Goal: Check status: Check status

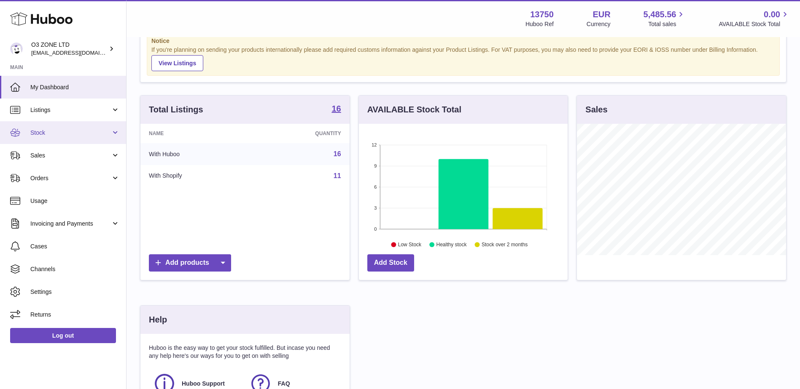
scroll to position [42, 0]
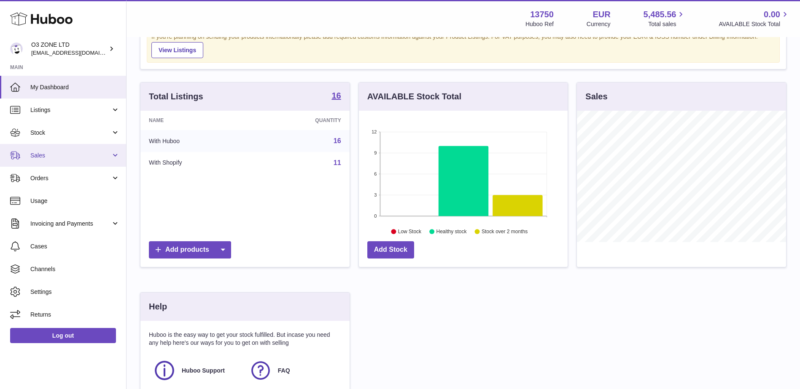
click at [43, 153] on span "Sales" at bounding box center [70, 156] width 81 height 8
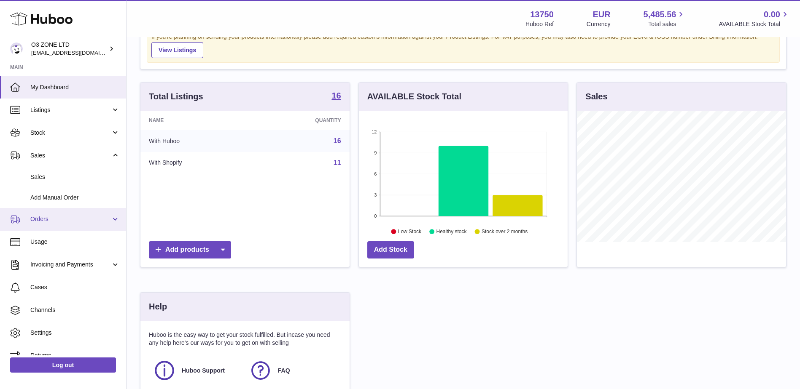
click at [41, 220] on span "Orders" at bounding box center [70, 219] width 81 height 8
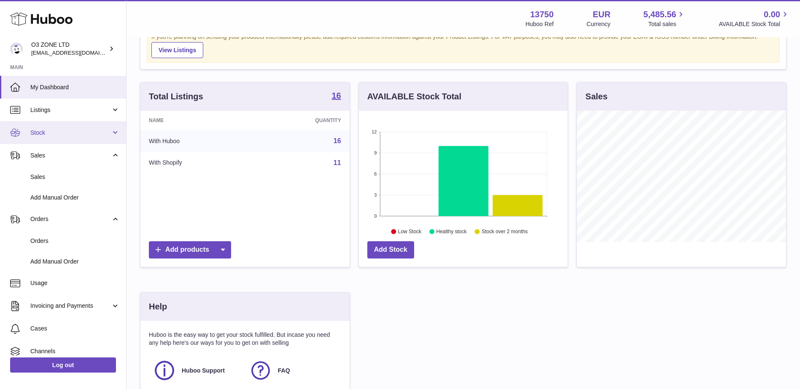
click at [29, 135] on link "Stock" at bounding box center [63, 132] width 126 height 23
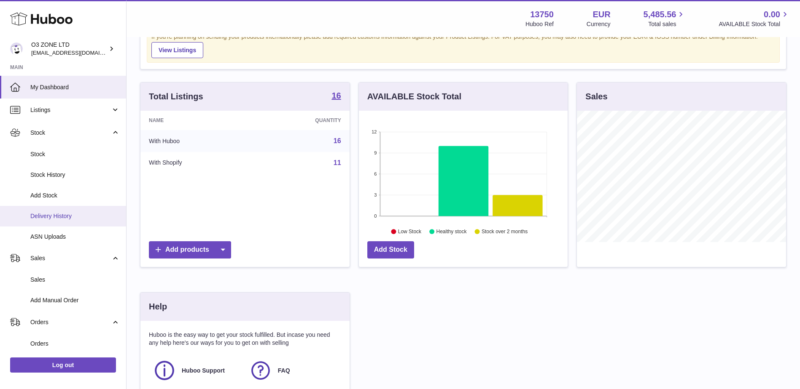
click at [44, 218] on span "Delivery History" at bounding box center [74, 216] width 89 height 8
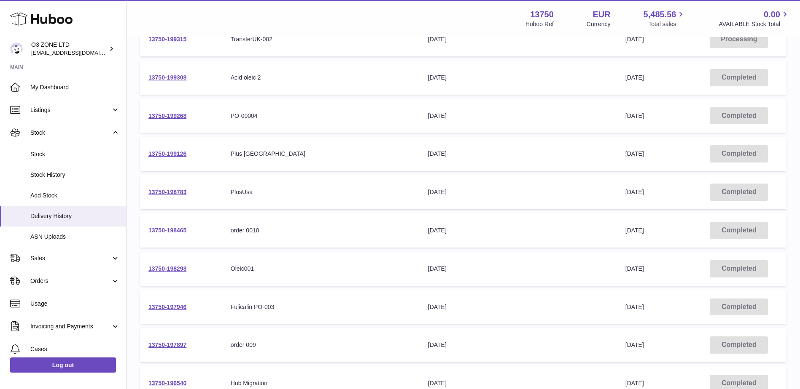
scroll to position [126, 0]
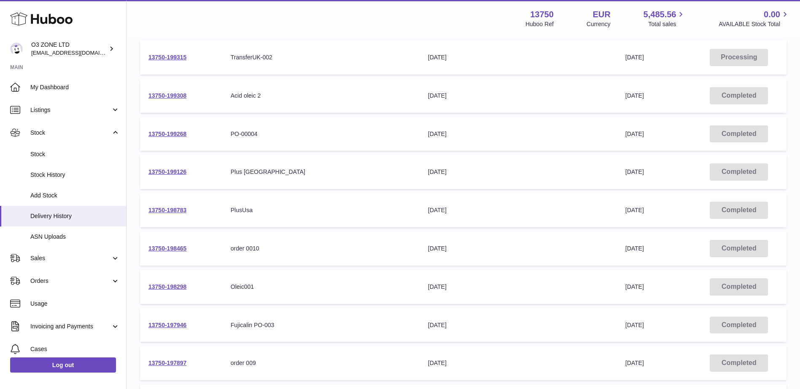
click at [161, 168] on td "13750-199126" at bounding box center [181, 172] width 82 height 34
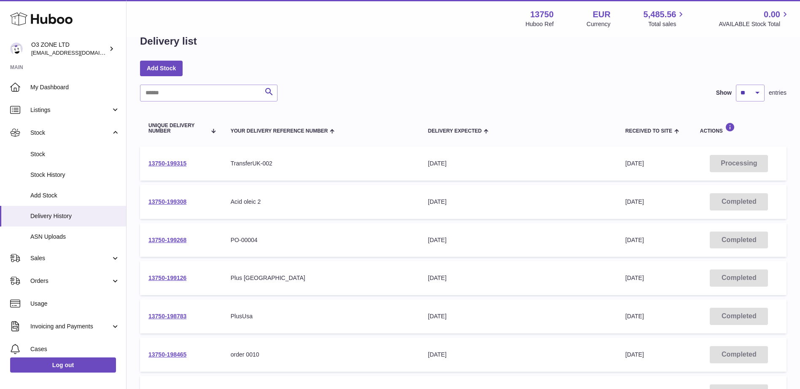
scroll to position [0, 0]
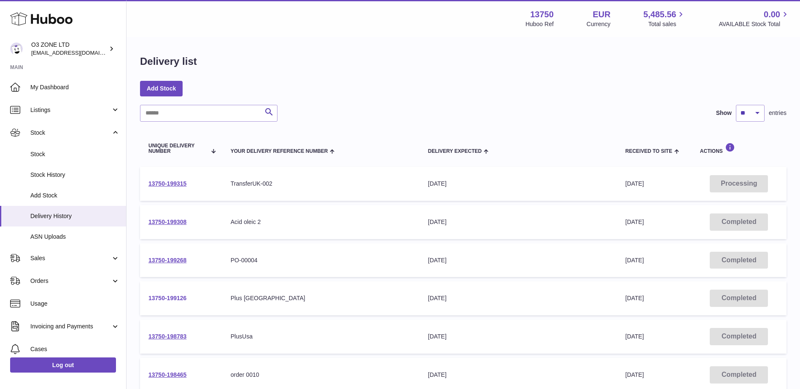
click at [173, 297] on link "13750-199126" at bounding box center [167, 298] width 38 height 7
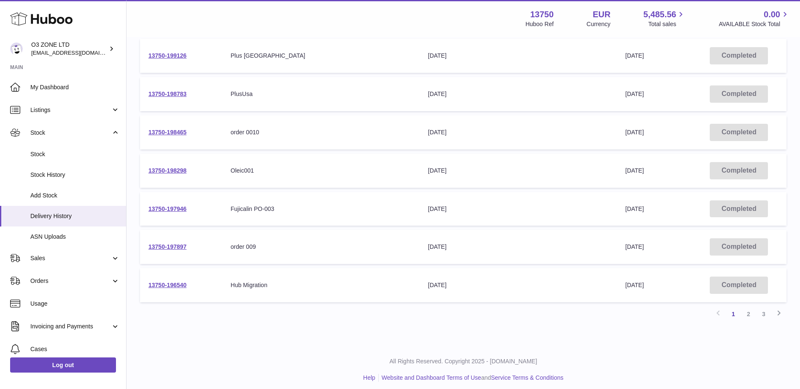
scroll to position [248, 0]
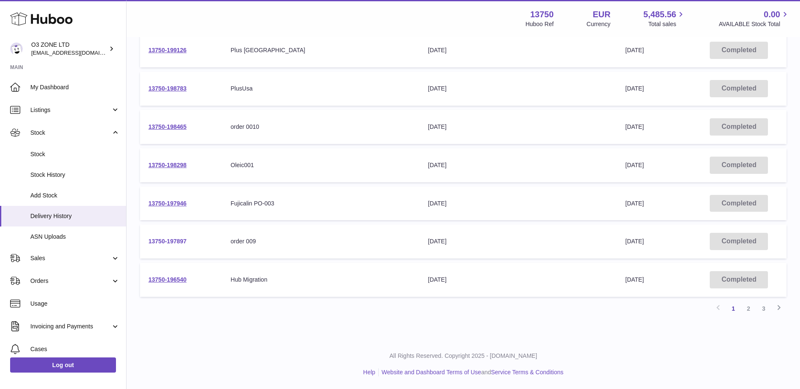
click at [177, 242] on link "13750-197897" at bounding box center [167, 241] width 38 height 7
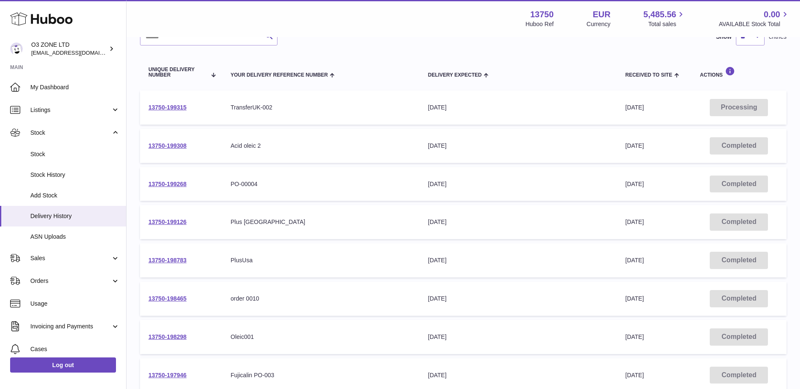
scroll to position [0, 0]
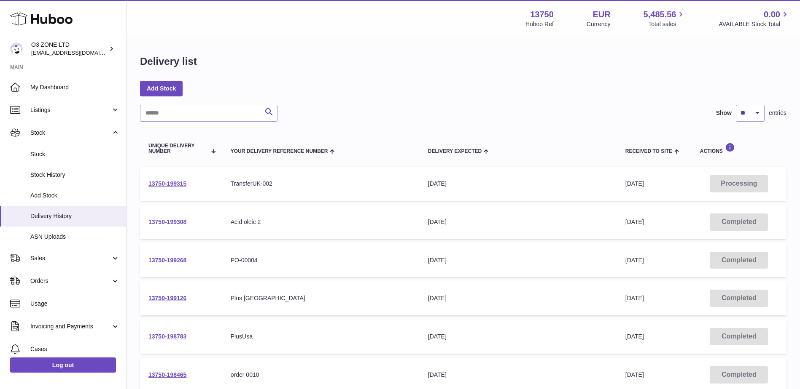
click at [173, 224] on link "13750-199308" at bounding box center [167, 222] width 38 height 7
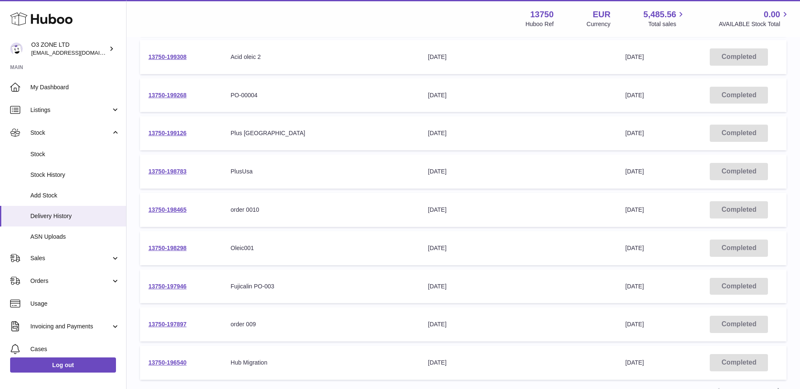
scroll to position [169, 0]
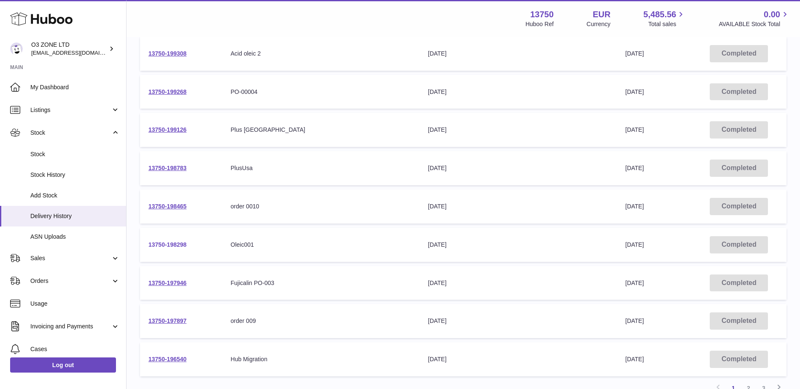
click at [175, 243] on link "13750-198298" at bounding box center [167, 245] width 38 height 7
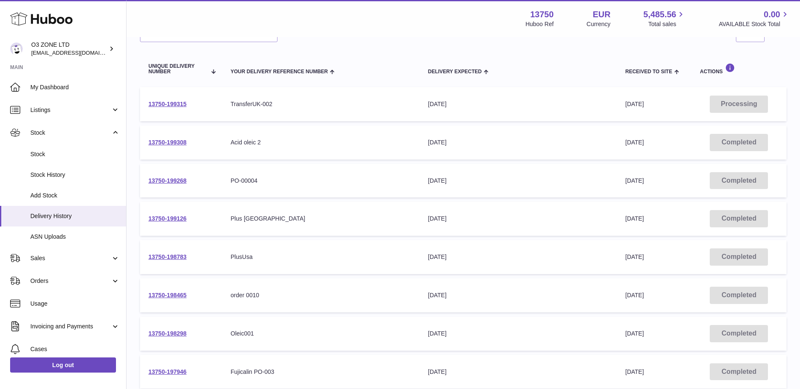
scroll to position [38, 0]
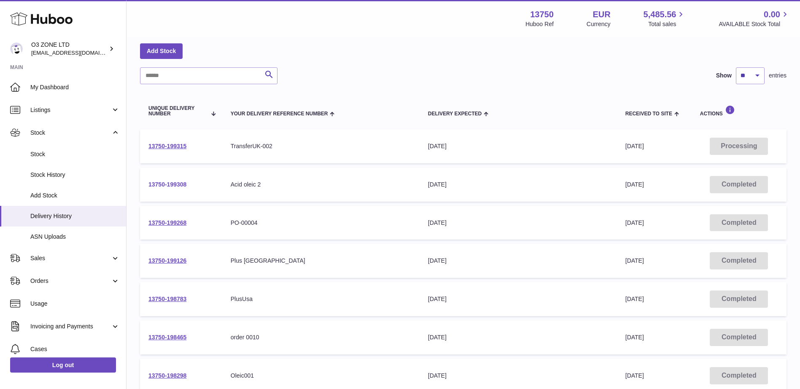
click at [173, 183] on link "13750-199308" at bounding box center [167, 184] width 38 height 7
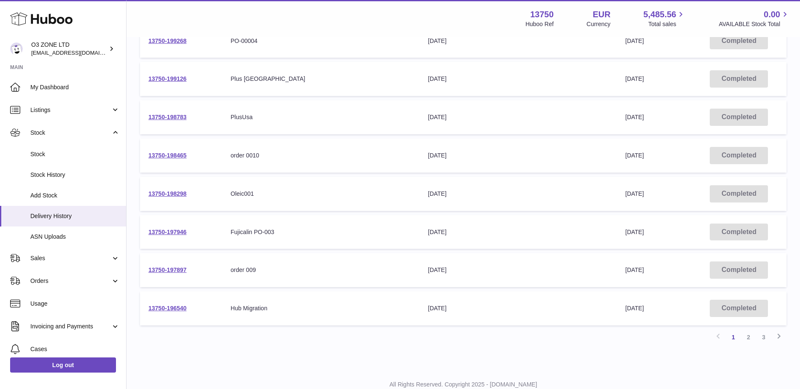
scroll to position [206, 0]
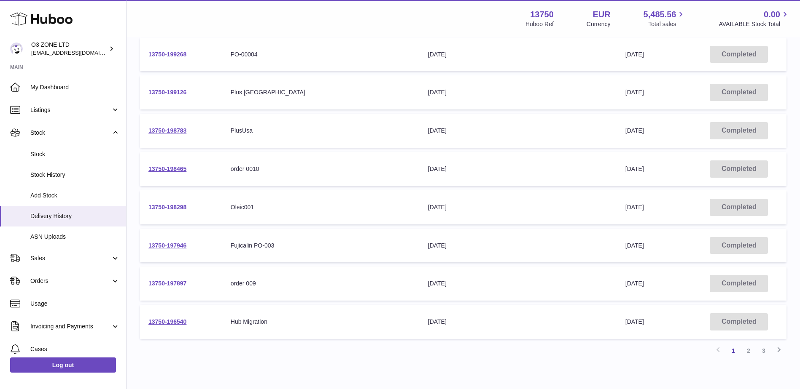
click at [169, 207] on link "13750-198298" at bounding box center [167, 207] width 38 height 7
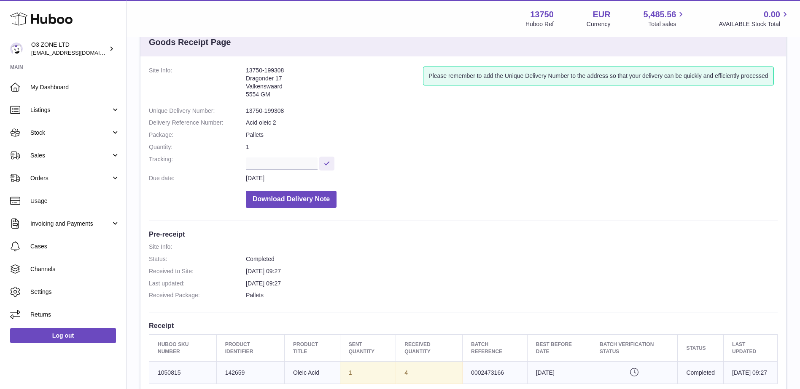
scroll to position [126, 0]
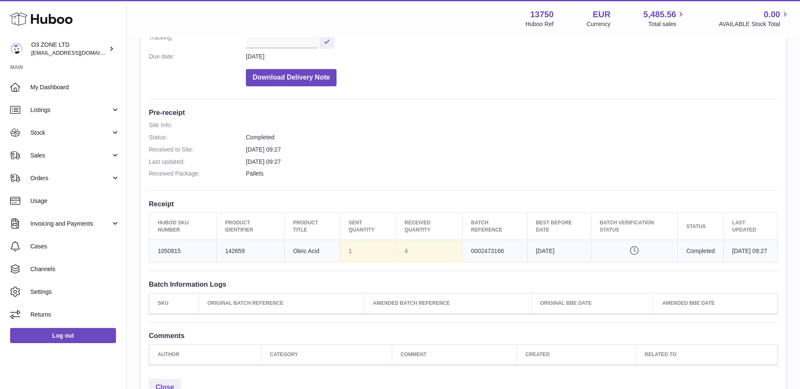
scroll to position [169, 0]
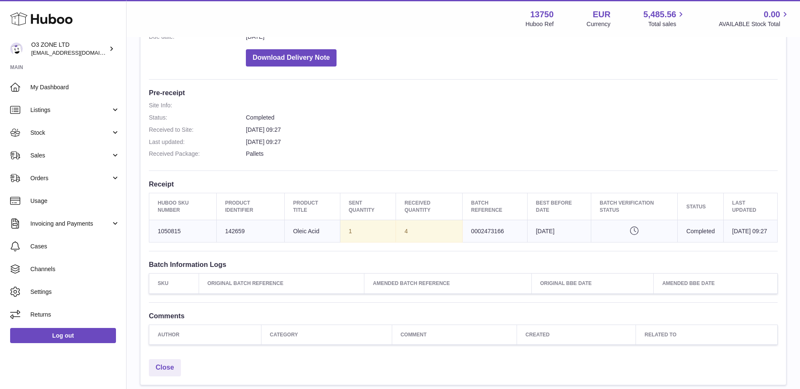
drag, startPoint x: 474, startPoint y: 235, endPoint x: 497, endPoint y: 236, distance: 23.7
click at [497, 236] on td "Batch Reference 0002473166" at bounding box center [494, 231] width 65 height 22
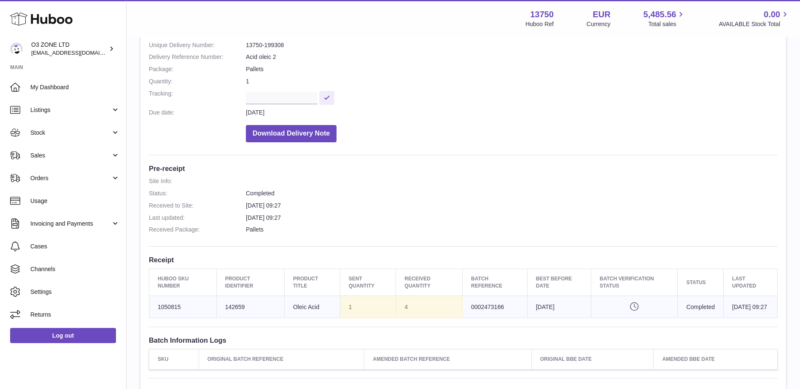
scroll to position [0, 0]
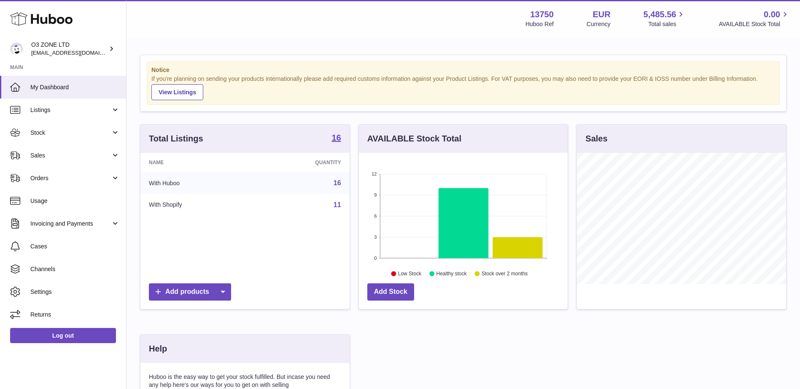
scroll to position [132, 209]
click at [62, 161] on link "Sales" at bounding box center [63, 155] width 126 height 23
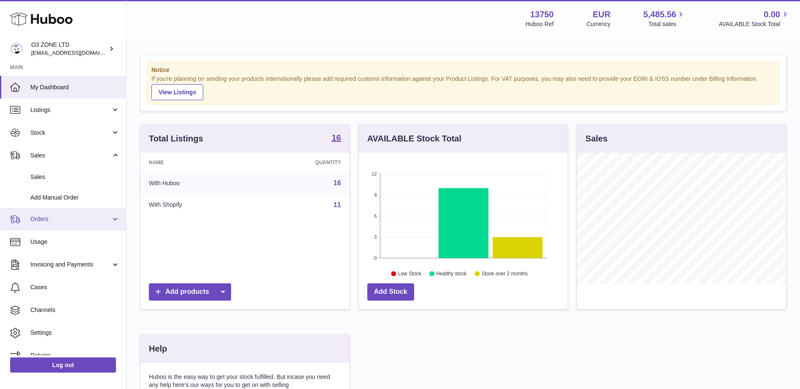
click at [65, 217] on span "Orders" at bounding box center [70, 219] width 81 height 8
click at [56, 218] on span "Orders" at bounding box center [70, 219] width 81 height 8
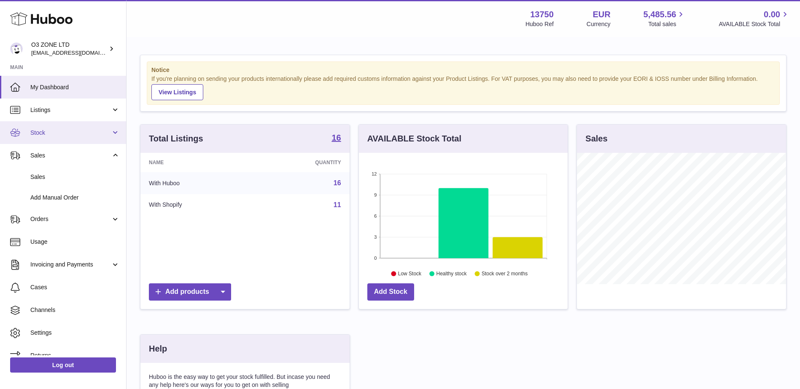
click at [82, 139] on link "Stock" at bounding box center [63, 132] width 126 height 23
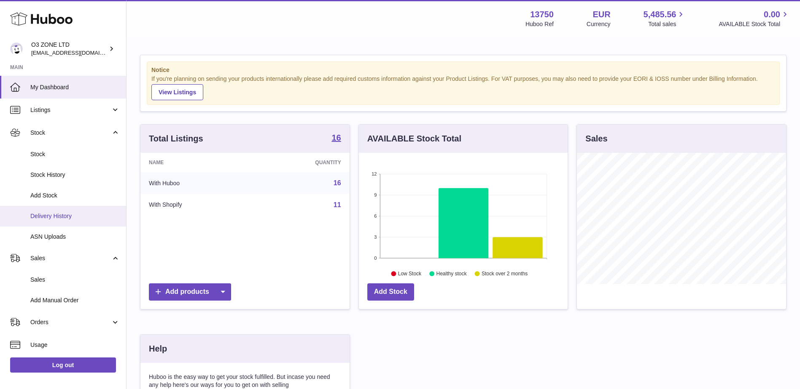
click at [50, 215] on span "Delivery History" at bounding box center [74, 216] width 89 height 8
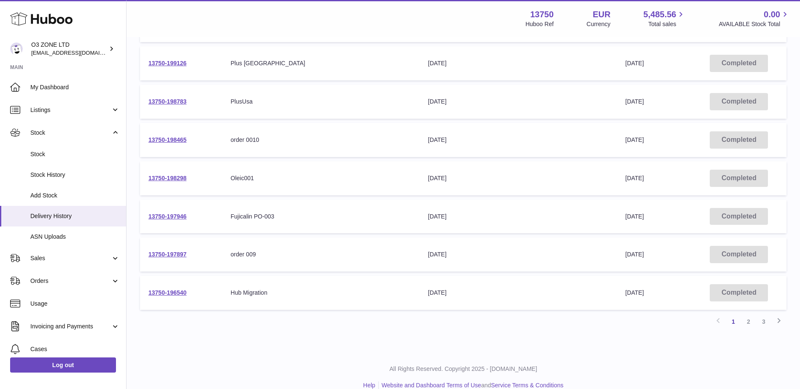
scroll to position [248, 0]
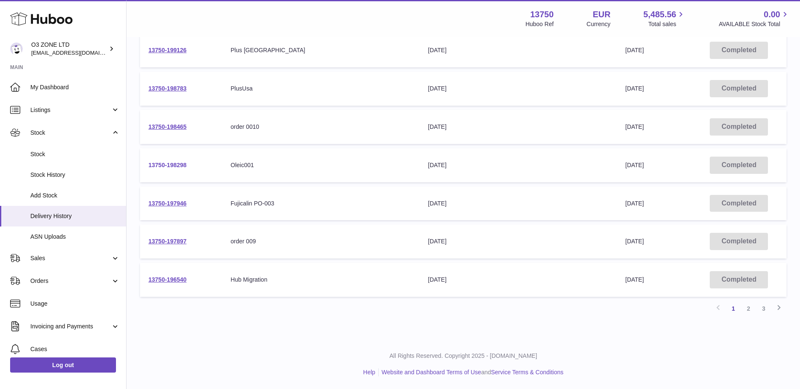
click at [159, 165] on link "13750-198298" at bounding box center [167, 165] width 38 height 7
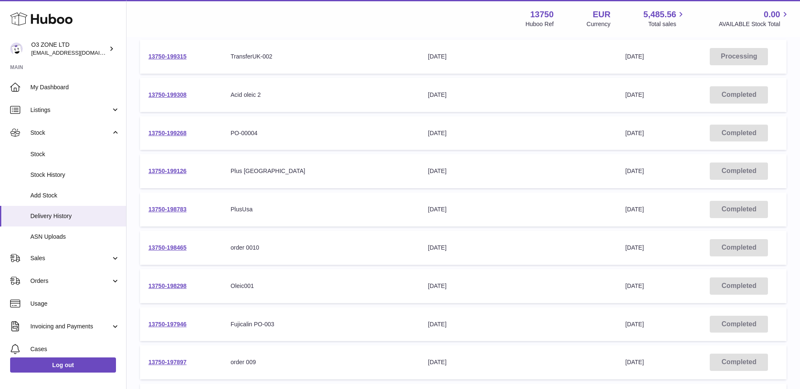
scroll to position [126, 0]
click at [175, 136] on link "13750-199268" at bounding box center [167, 134] width 38 height 7
